Goal: Find specific page/section: Find specific page/section

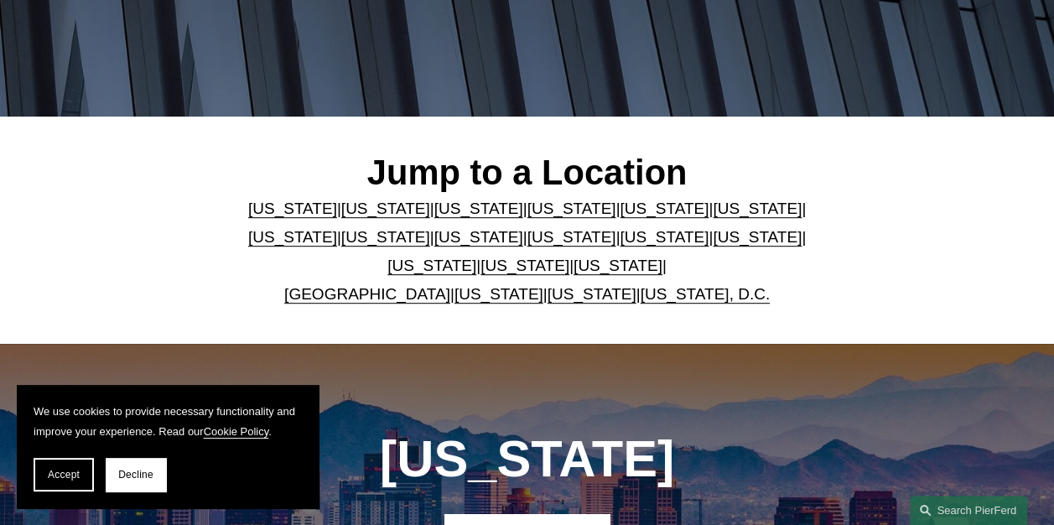
scroll to position [335, 0]
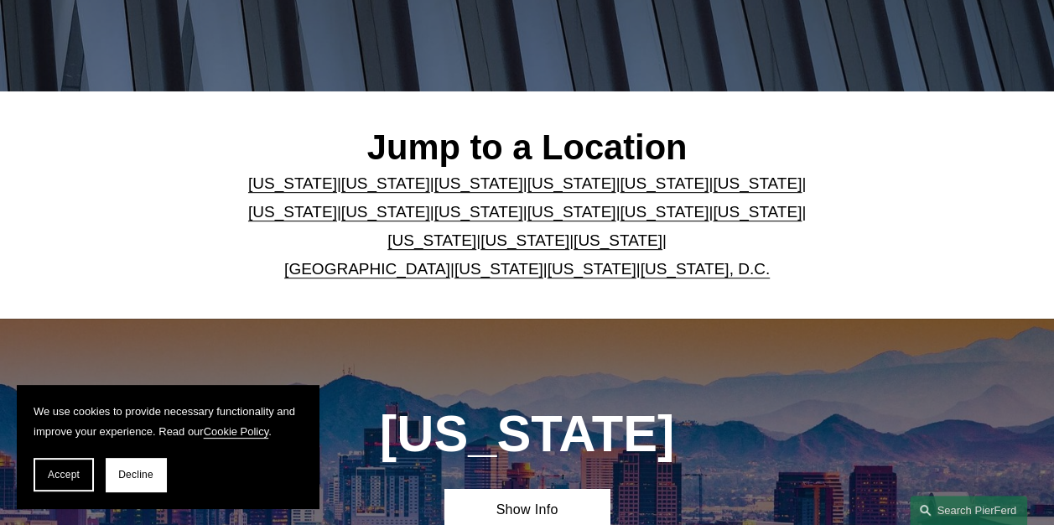
click at [457, 190] on link "[US_STATE]" at bounding box center [478, 183] width 89 height 18
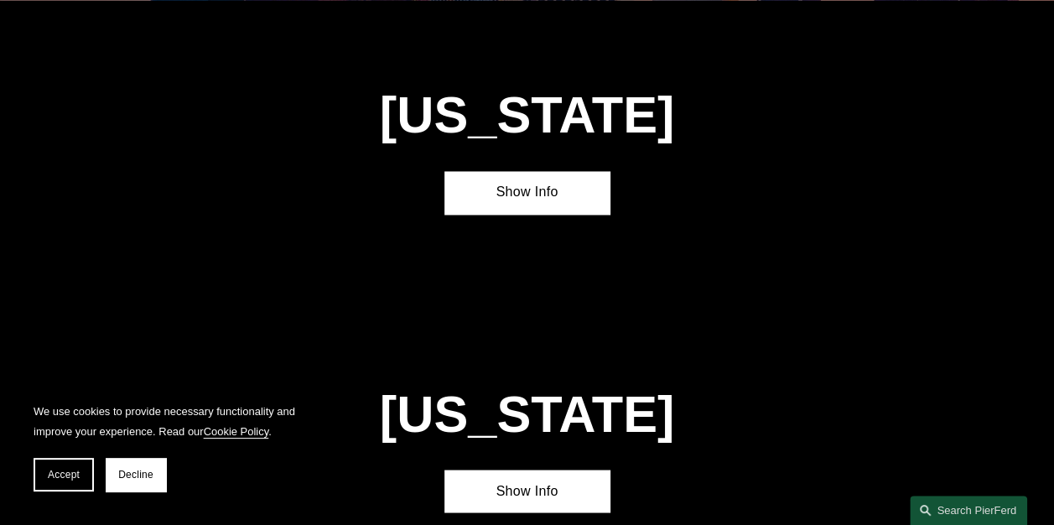
scroll to position [1262, 0]
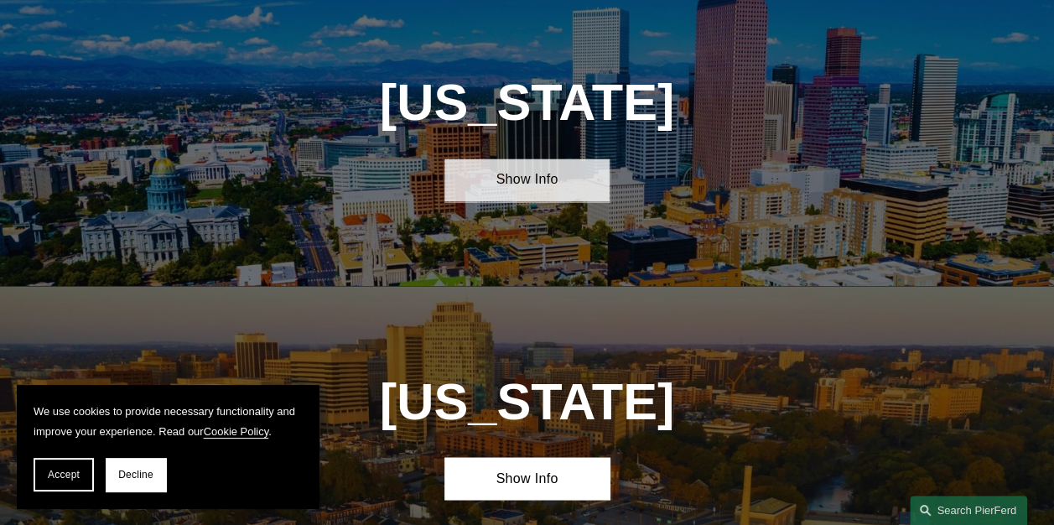
click at [517, 194] on link "Show Info" at bounding box center [526, 179] width 165 height 43
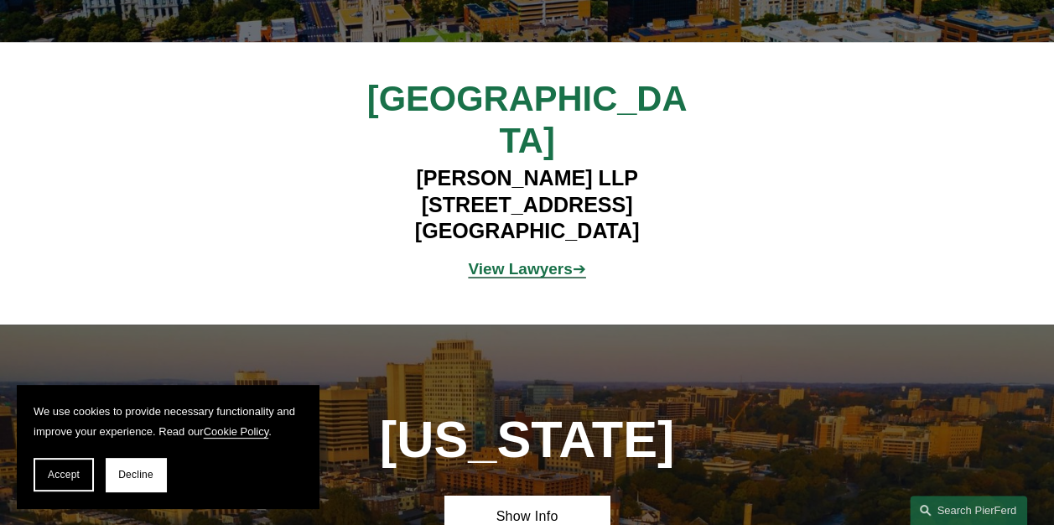
scroll to position [1597, 0]
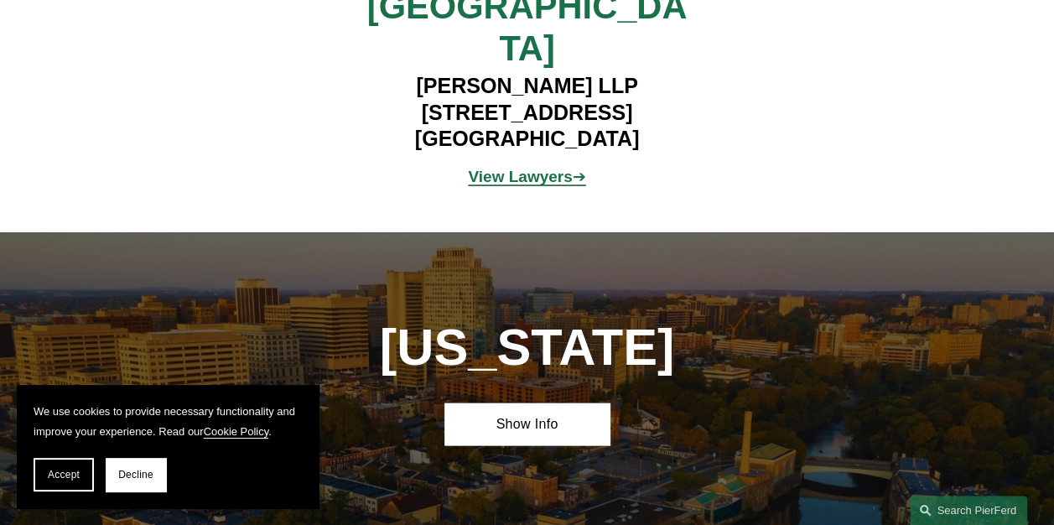
click at [550, 168] on strong "View Lawyers" at bounding box center [520, 177] width 104 height 18
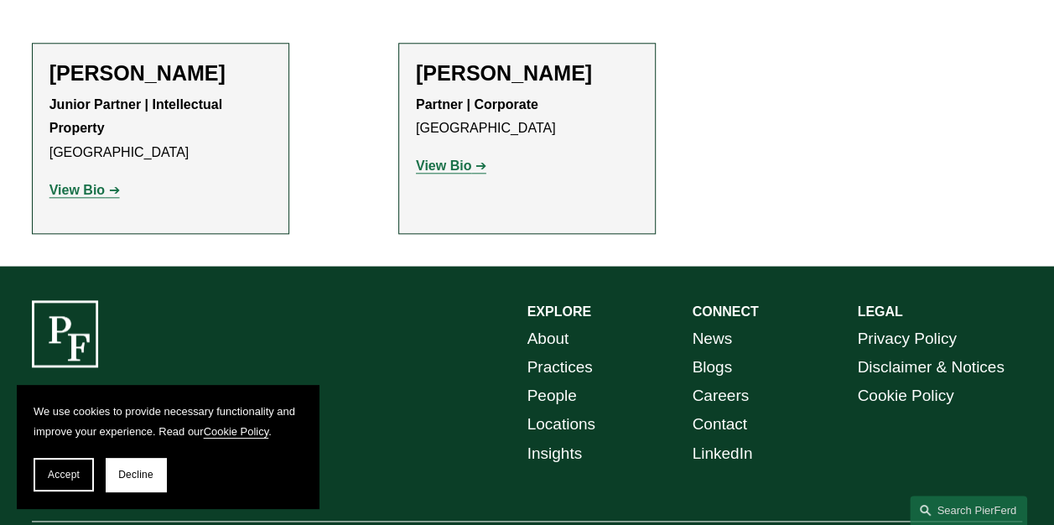
scroll to position [691, 0]
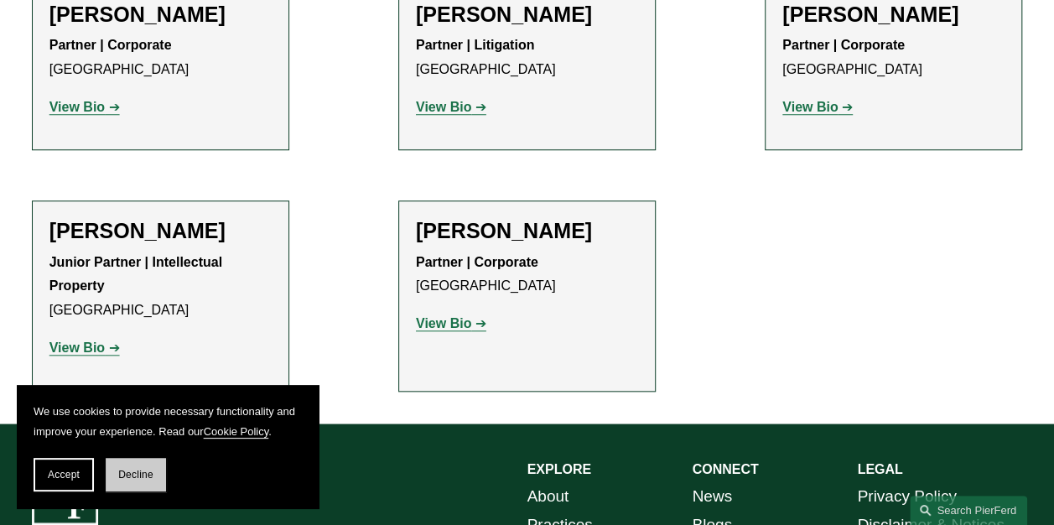
click at [144, 479] on span "Decline" at bounding box center [135, 475] width 35 height 12
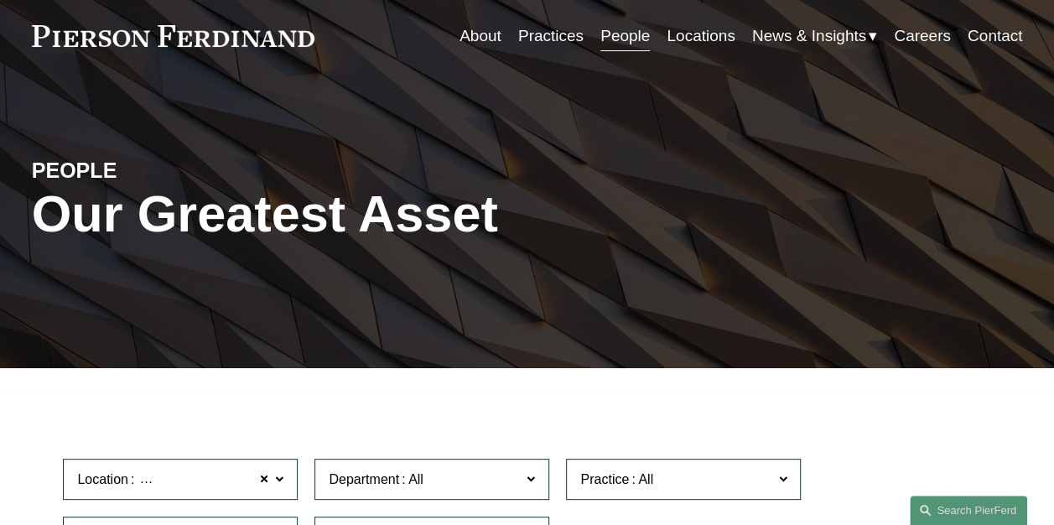
scroll to position [0, 0]
